Goal: Task Accomplishment & Management: Complete application form

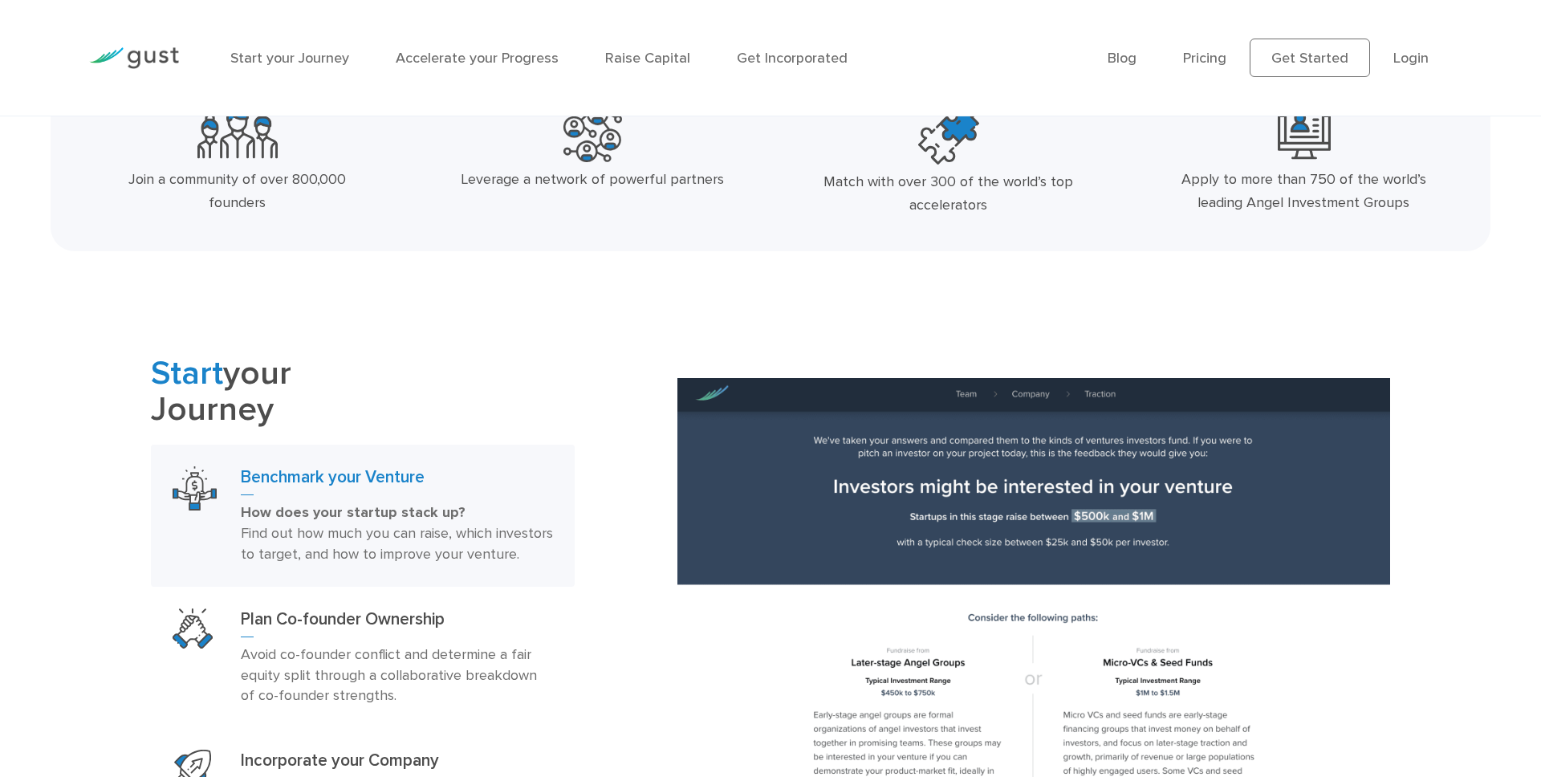
scroll to position [796, 0]
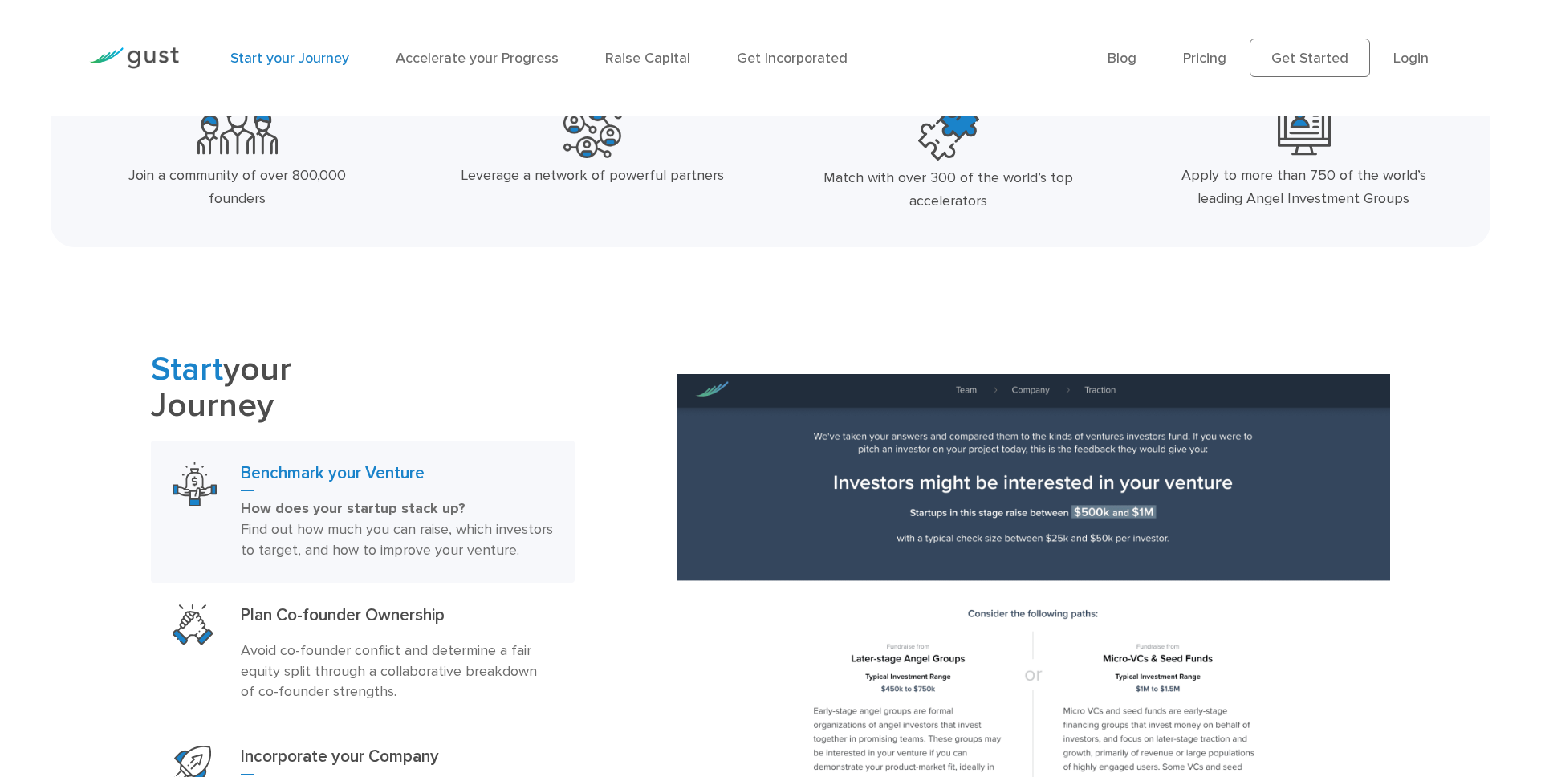
click at [319, 52] on link "Start your Journey" at bounding box center [289, 58] width 119 height 17
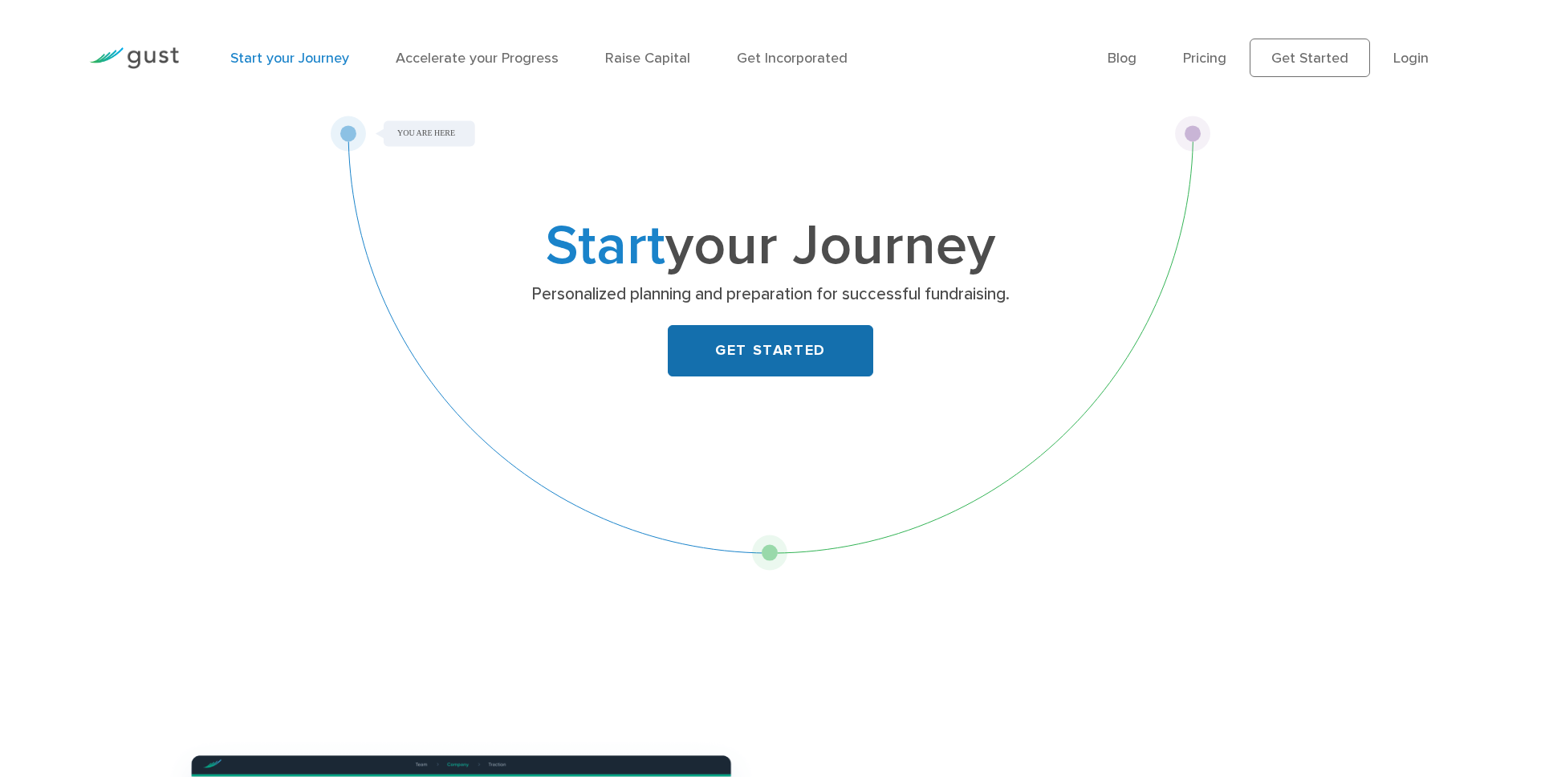
click at [796, 352] on link "GET STARTED" at bounding box center [770, 350] width 205 height 51
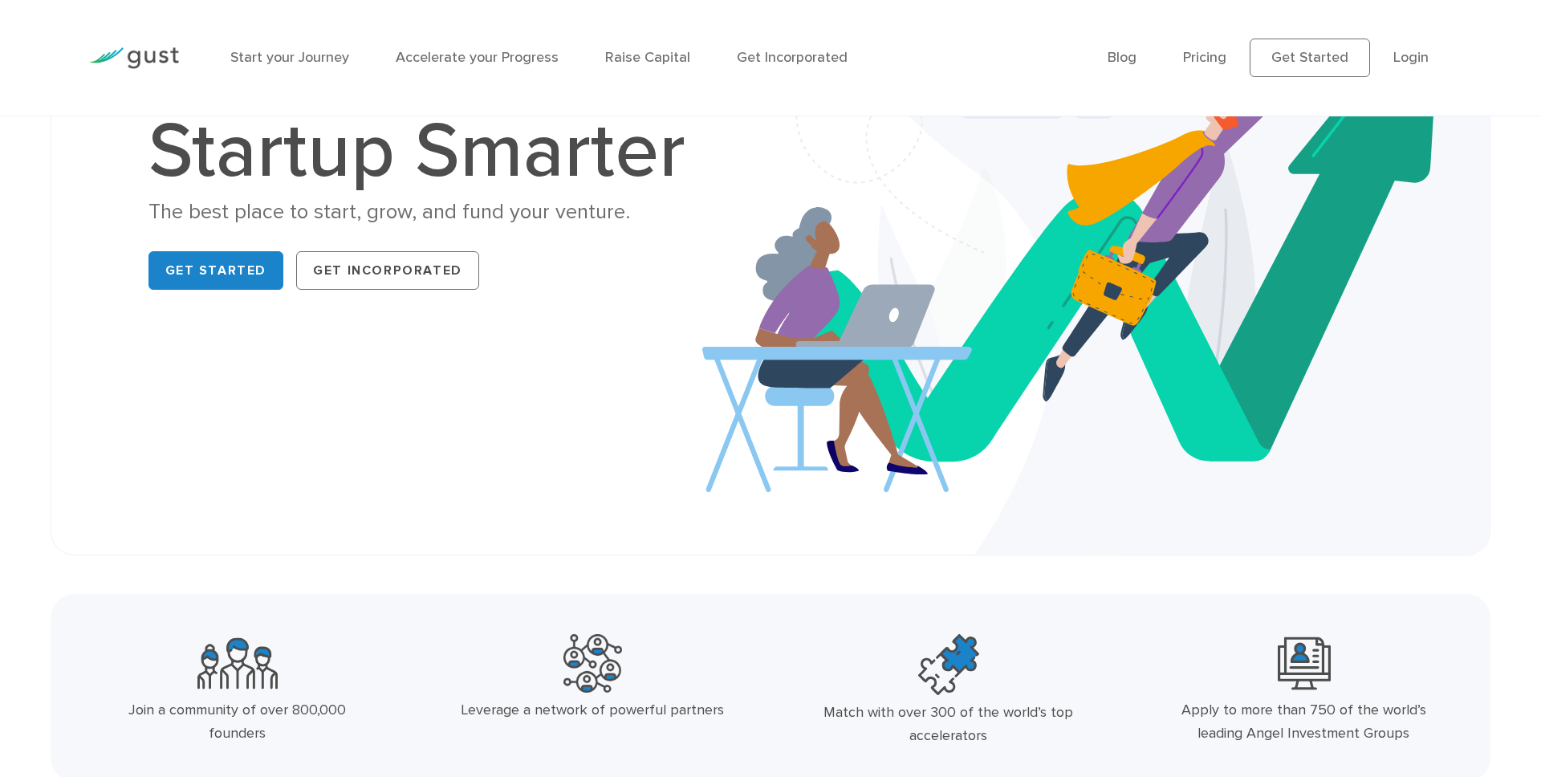
scroll to position [186, 0]
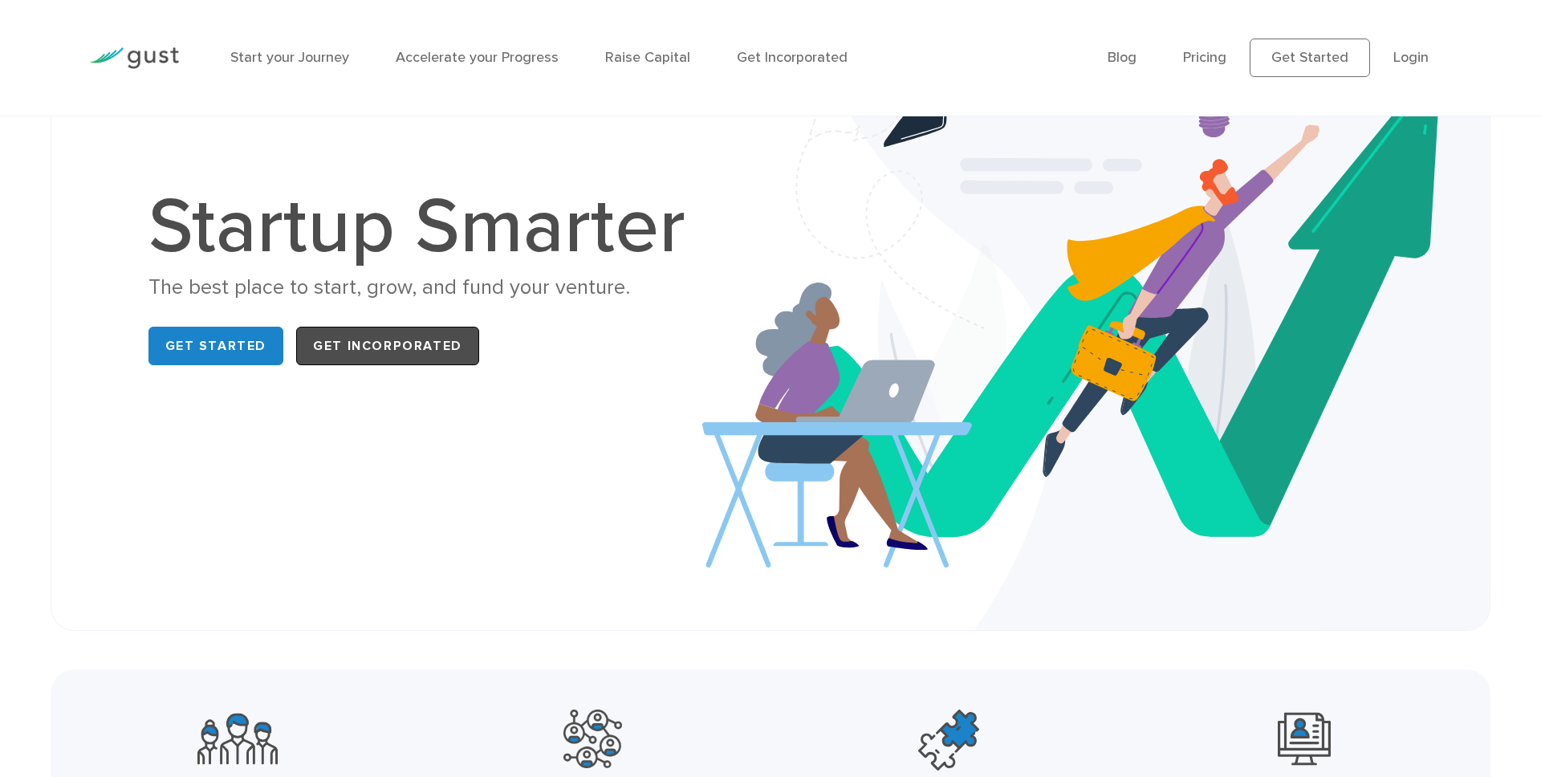
click at [362, 352] on link "Get Incorporated" at bounding box center [387, 346] width 183 height 39
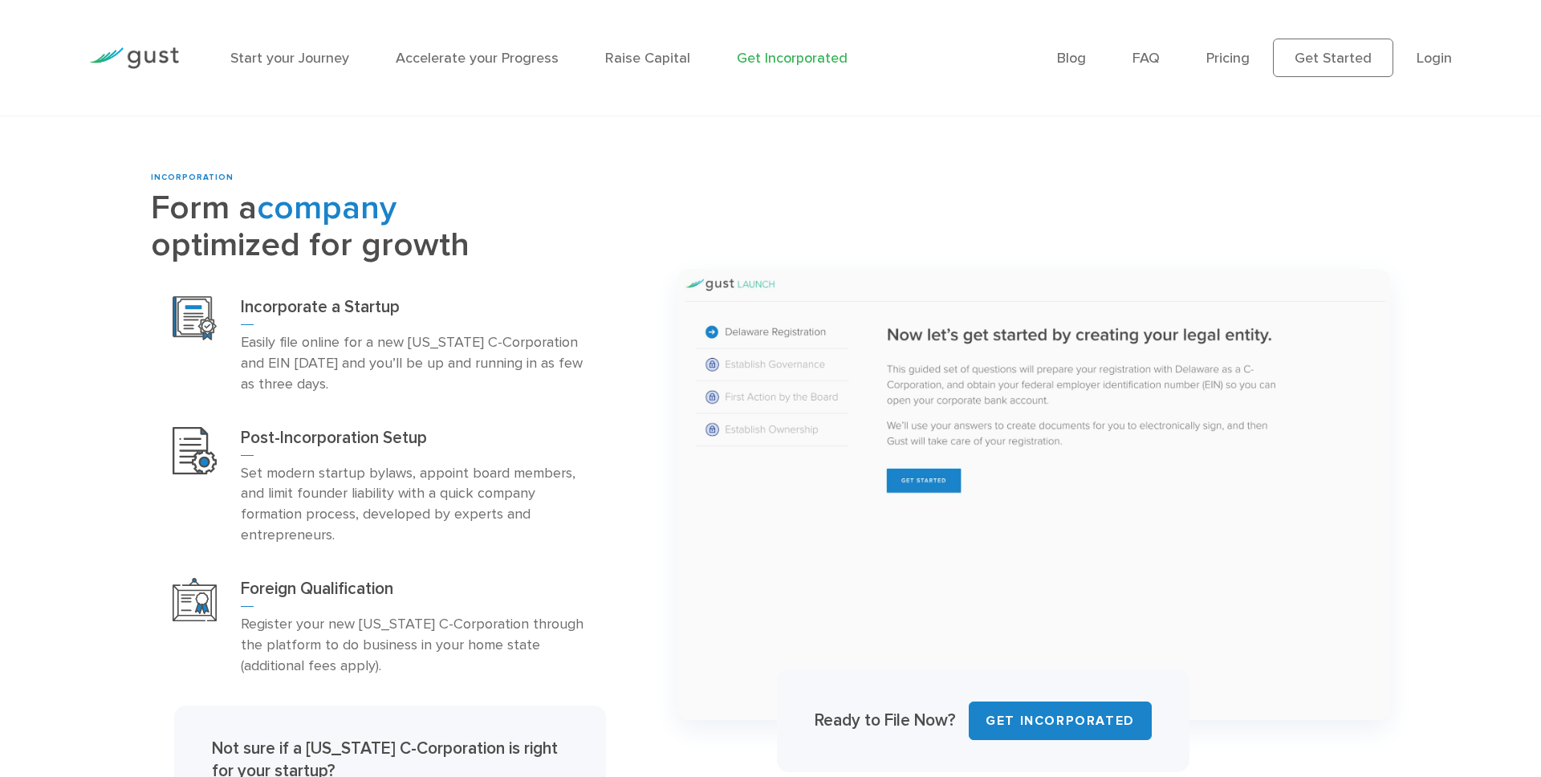
scroll to position [743, 0]
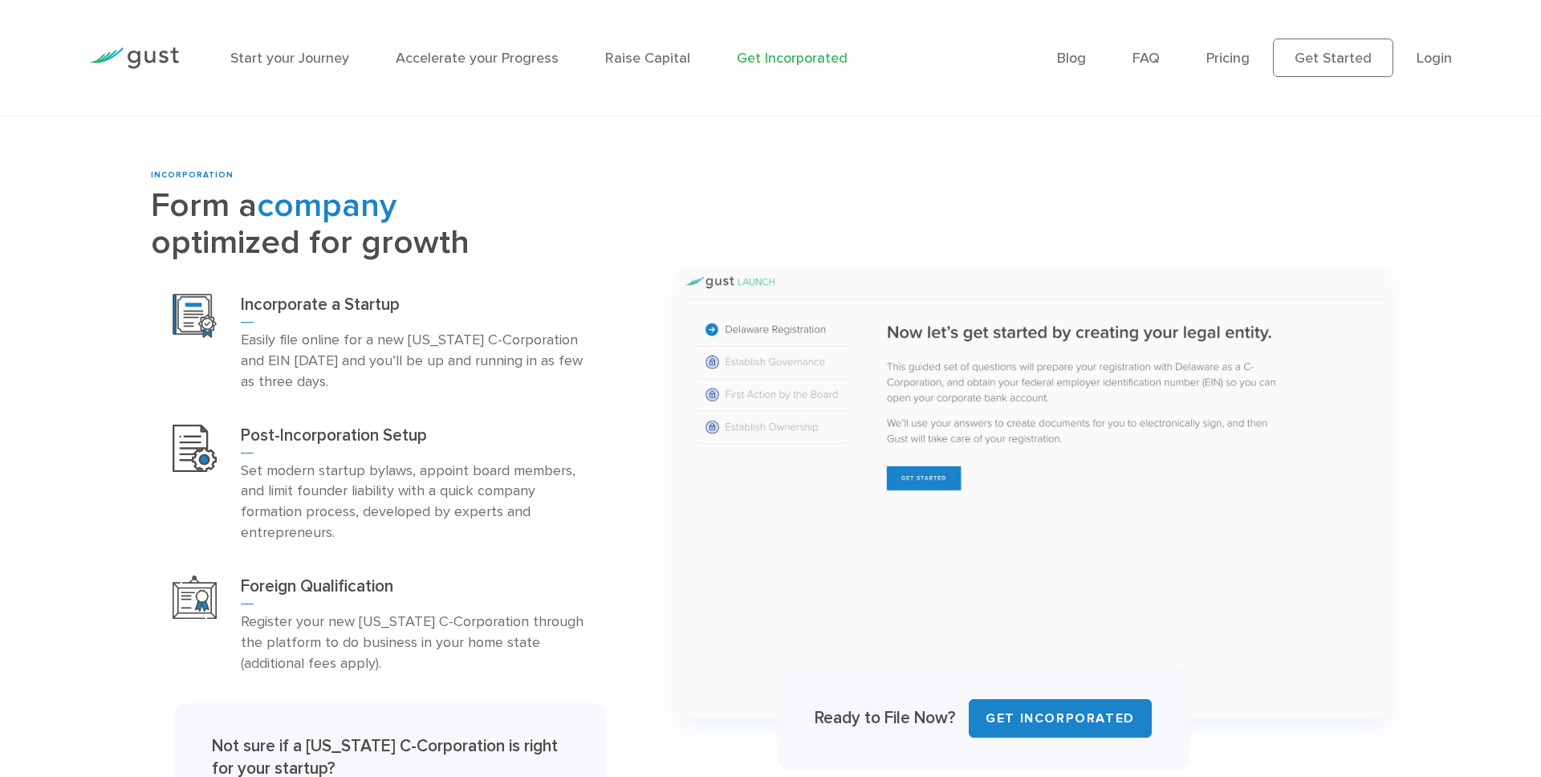
click at [152, 62] on img at bounding box center [134, 58] width 90 height 22
